Goal: Task Accomplishment & Management: Manage account settings

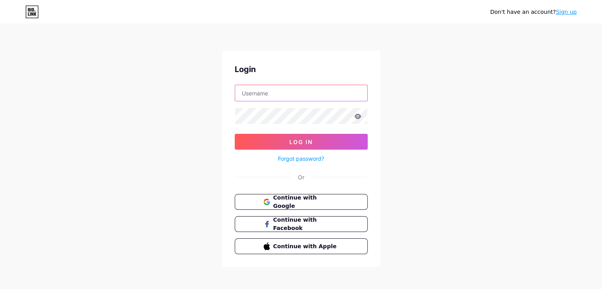
click at [276, 95] on input "text" at bounding box center [301, 93] width 132 height 16
type input "[EMAIL_ADDRESS][DOMAIN_NAME]"
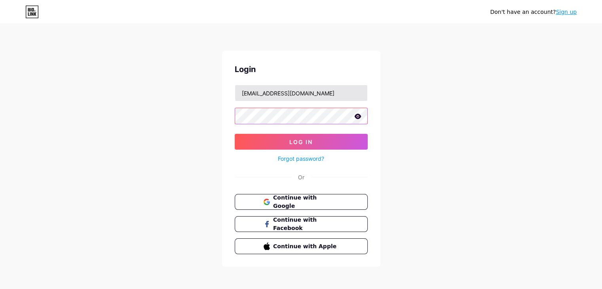
click at [235, 134] on button "Log In" at bounding box center [301, 142] width 133 height 16
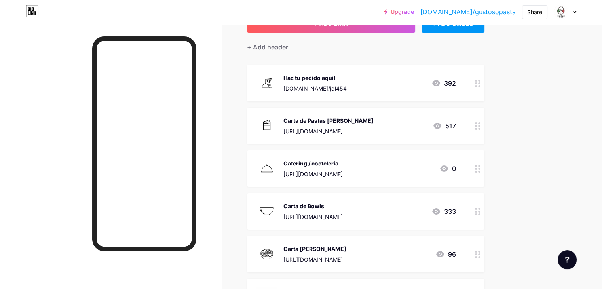
scroll to position [79, 0]
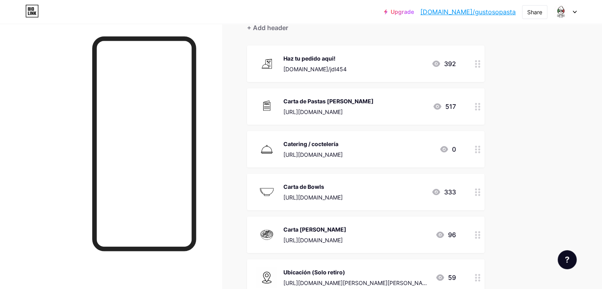
click at [481, 237] on icon at bounding box center [478, 235] width 6 height 8
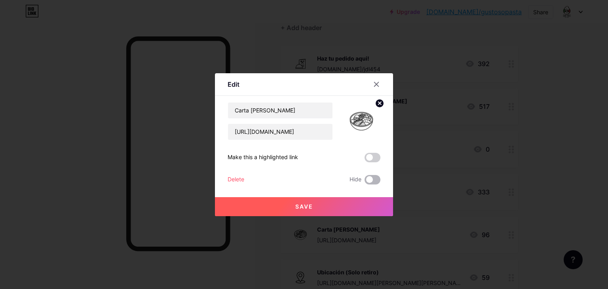
click at [369, 180] on span at bounding box center [373, 180] width 16 height 10
click at [365, 182] on input "checkbox" at bounding box center [365, 182] width 0 height 0
click at [301, 205] on span "Save" at bounding box center [304, 206] width 18 height 7
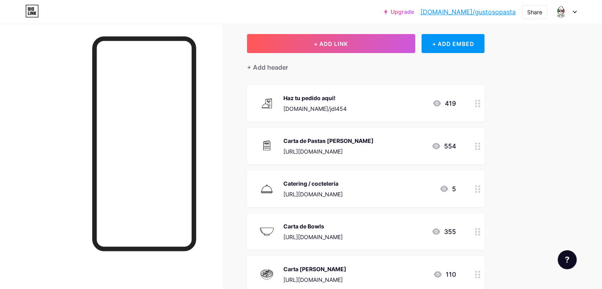
scroll to position [79, 0]
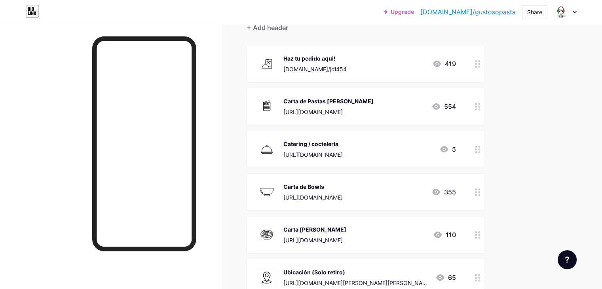
drag, startPoint x: 512, startPoint y: 235, endPoint x: 512, endPoint y: 239, distance: 4.4
click at [485, 239] on div at bounding box center [477, 235] width 13 height 36
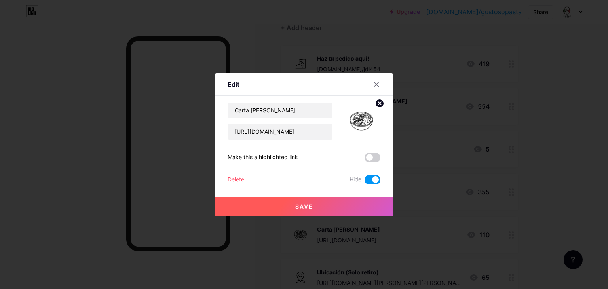
click at [374, 177] on span at bounding box center [373, 180] width 16 height 10
click at [365, 182] on input "checkbox" at bounding box center [365, 182] width 0 height 0
click at [230, 177] on div "Delete" at bounding box center [236, 180] width 17 height 10
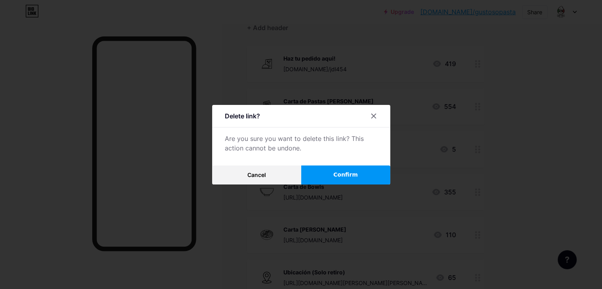
click at [336, 172] on button "Confirm" at bounding box center [345, 175] width 89 height 19
